Goal: Check status: Check status

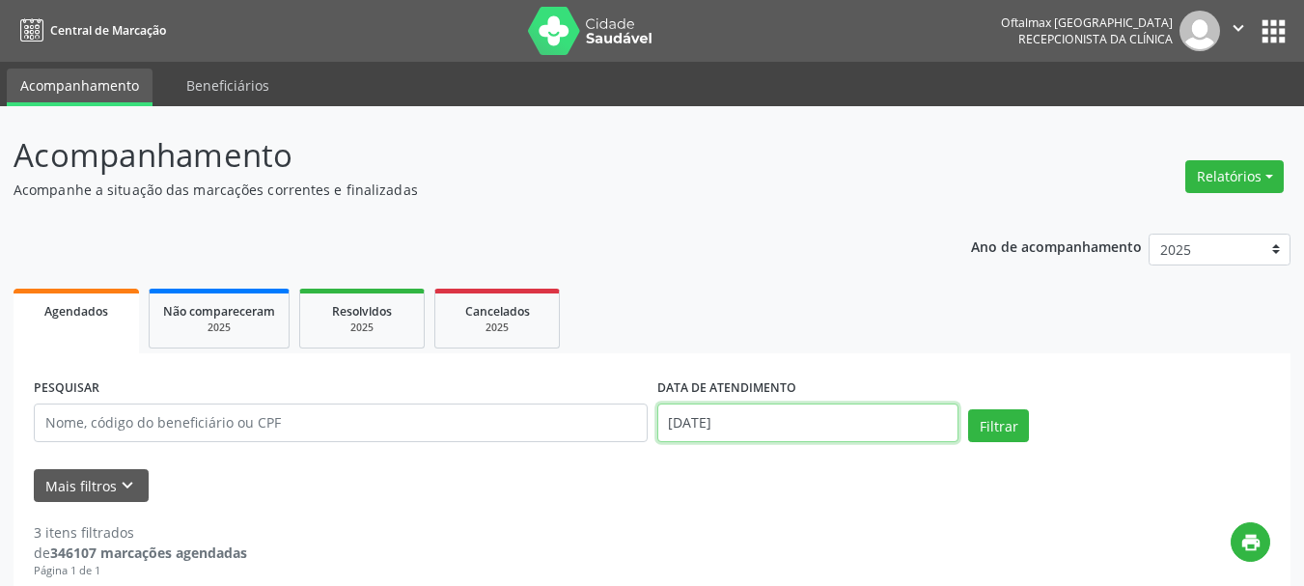
click at [764, 428] on input "[DATE]" at bounding box center [808, 423] width 302 height 39
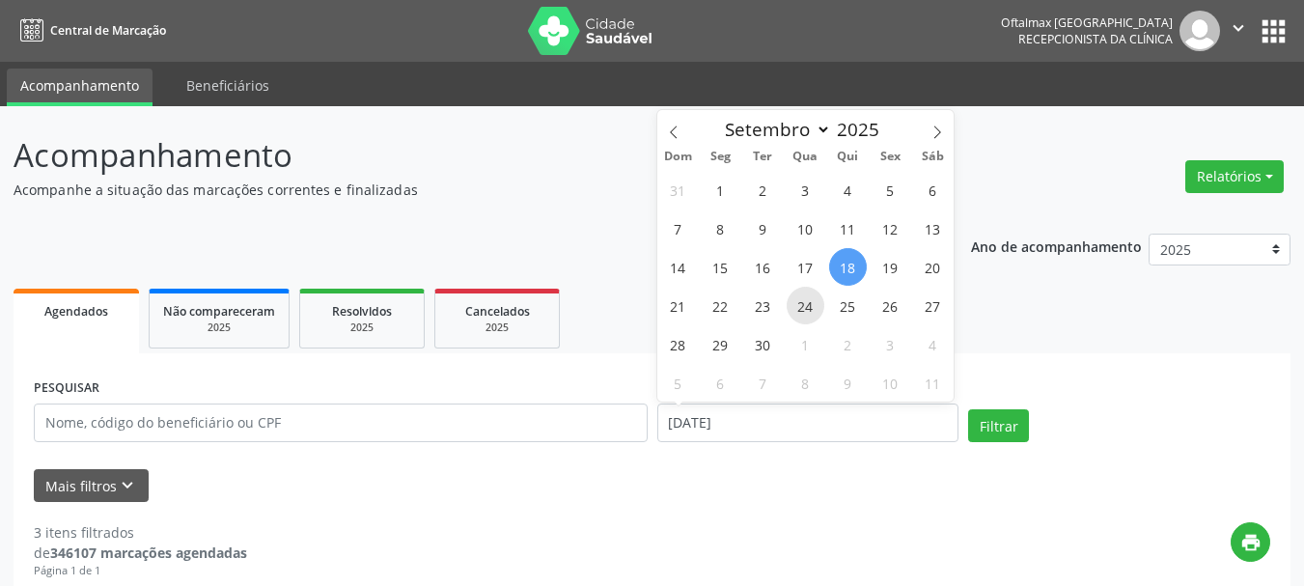
click at [802, 311] on span "24" at bounding box center [806, 306] width 38 height 38
type input "[DATE]"
click at [802, 311] on span "24" at bounding box center [806, 306] width 38 height 38
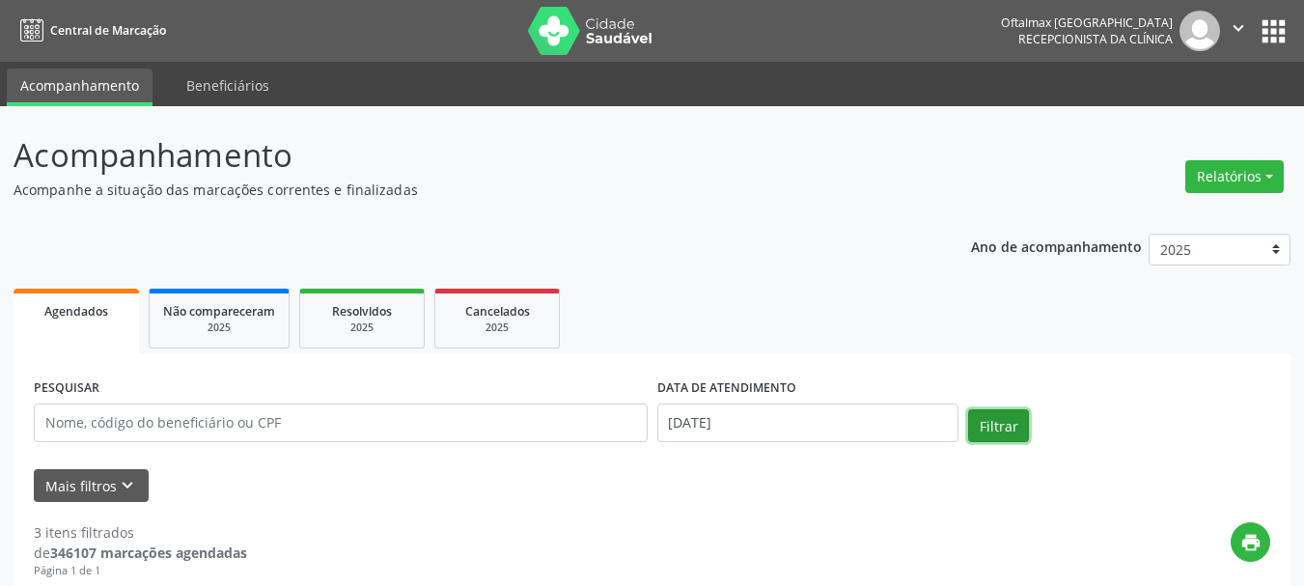
click at [991, 419] on button "Filtrar" at bounding box center [998, 425] width 61 height 33
click at [1017, 432] on button "Filtrar" at bounding box center [998, 425] width 61 height 33
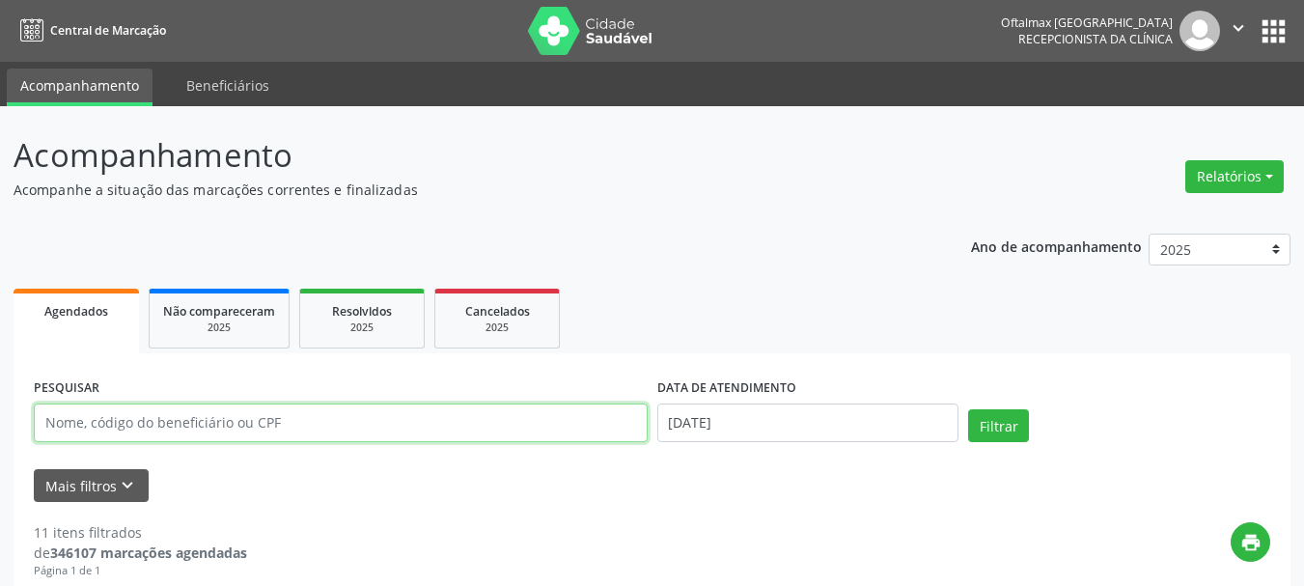
click at [207, 438] on input "text" at bounding box center [341, 423] width 614 height 39
type input "[PERSON_NAME]"
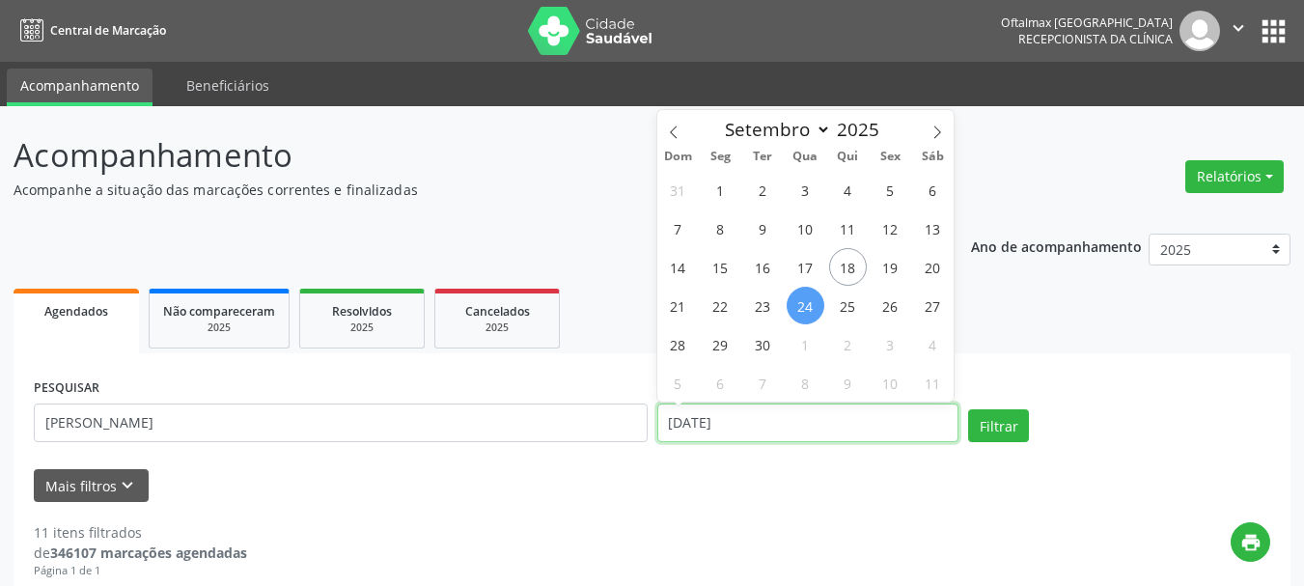
click at [755, 426] on input "[DATE]" at bounding box center [808, 423] width 302 height 39
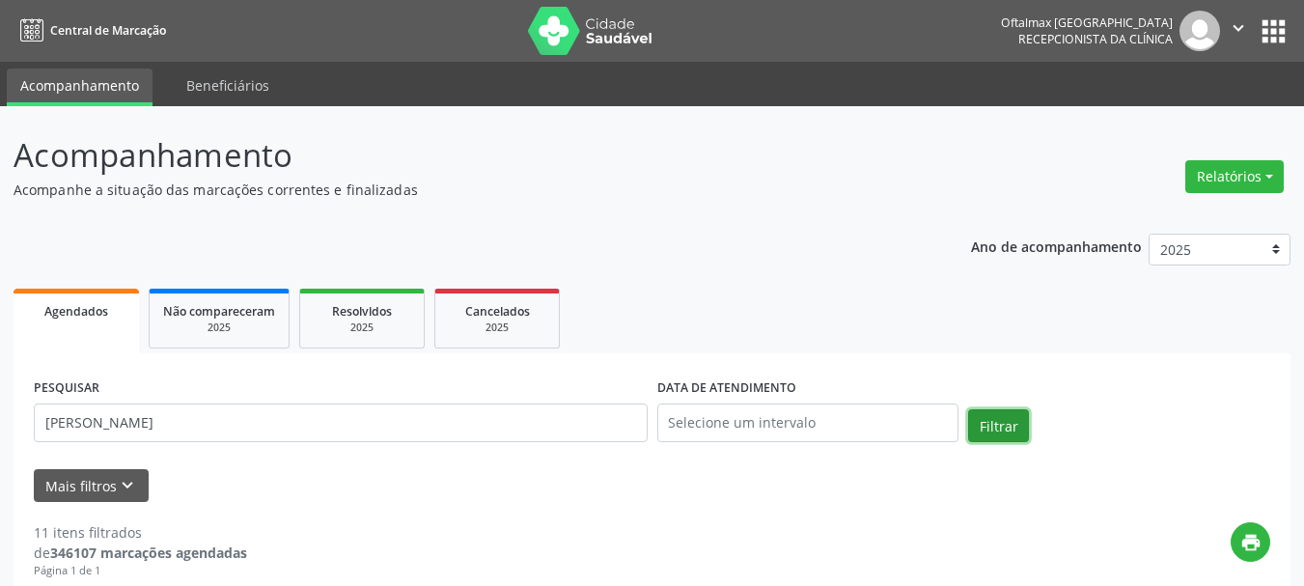
click at [1011, 432] on button "Filtrar" at bounding box center [998, 425] width 61 height 33
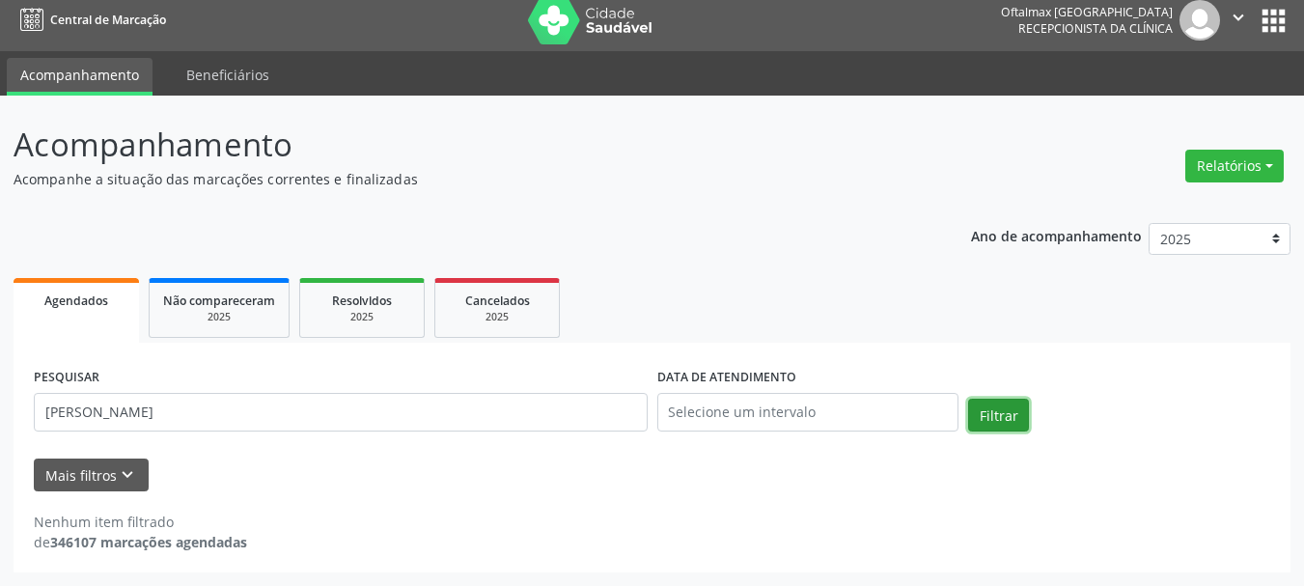
click at [1009, 414] on button "Filtrar" at bounding box center [998, 415] width 61 height 33
